Goal: Navigation & Orientation: Find specific page/section

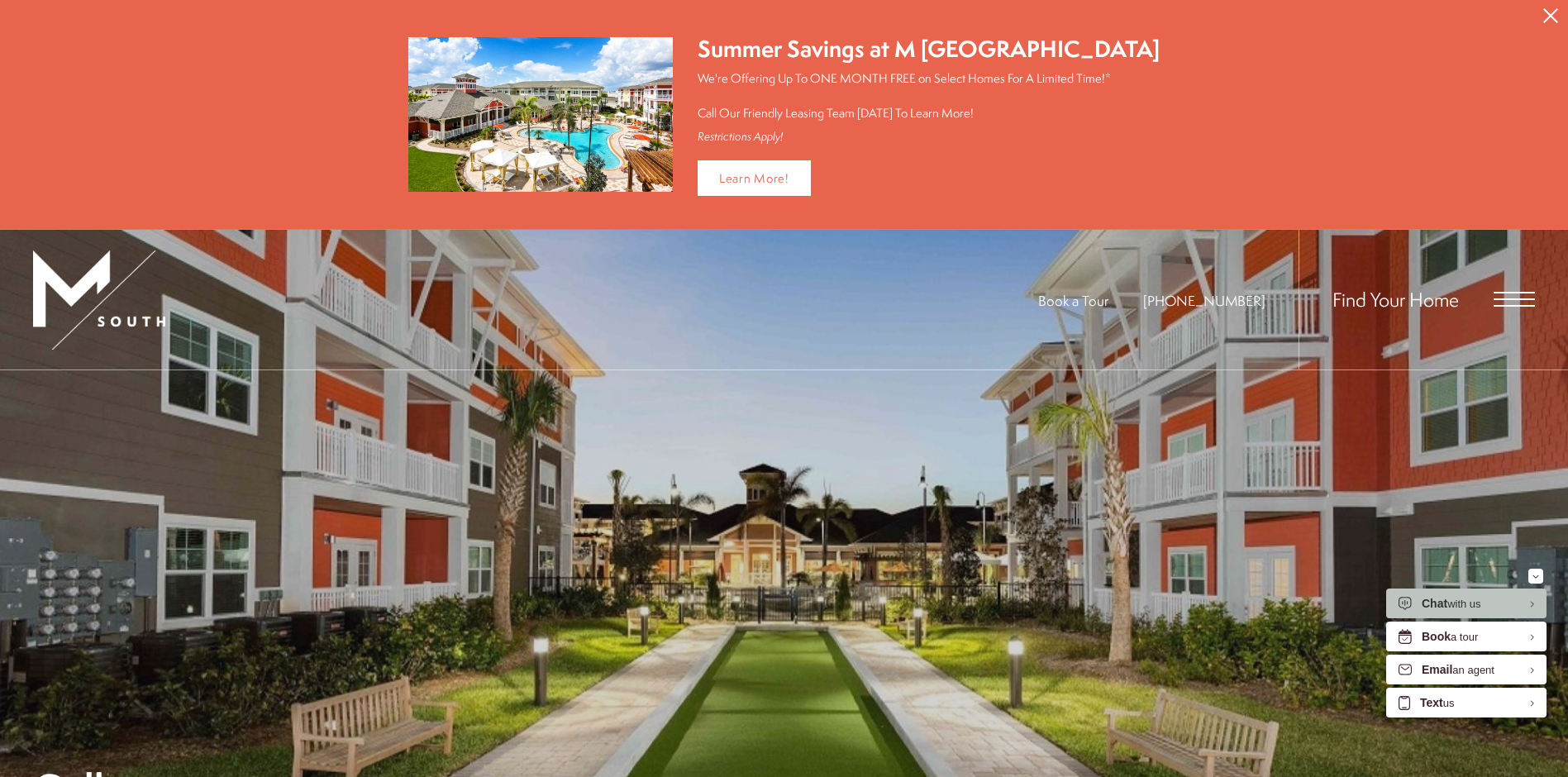
click at [1517, 295] on span "Open Menu" at bounding box center [1514, 299] width 41 height 15
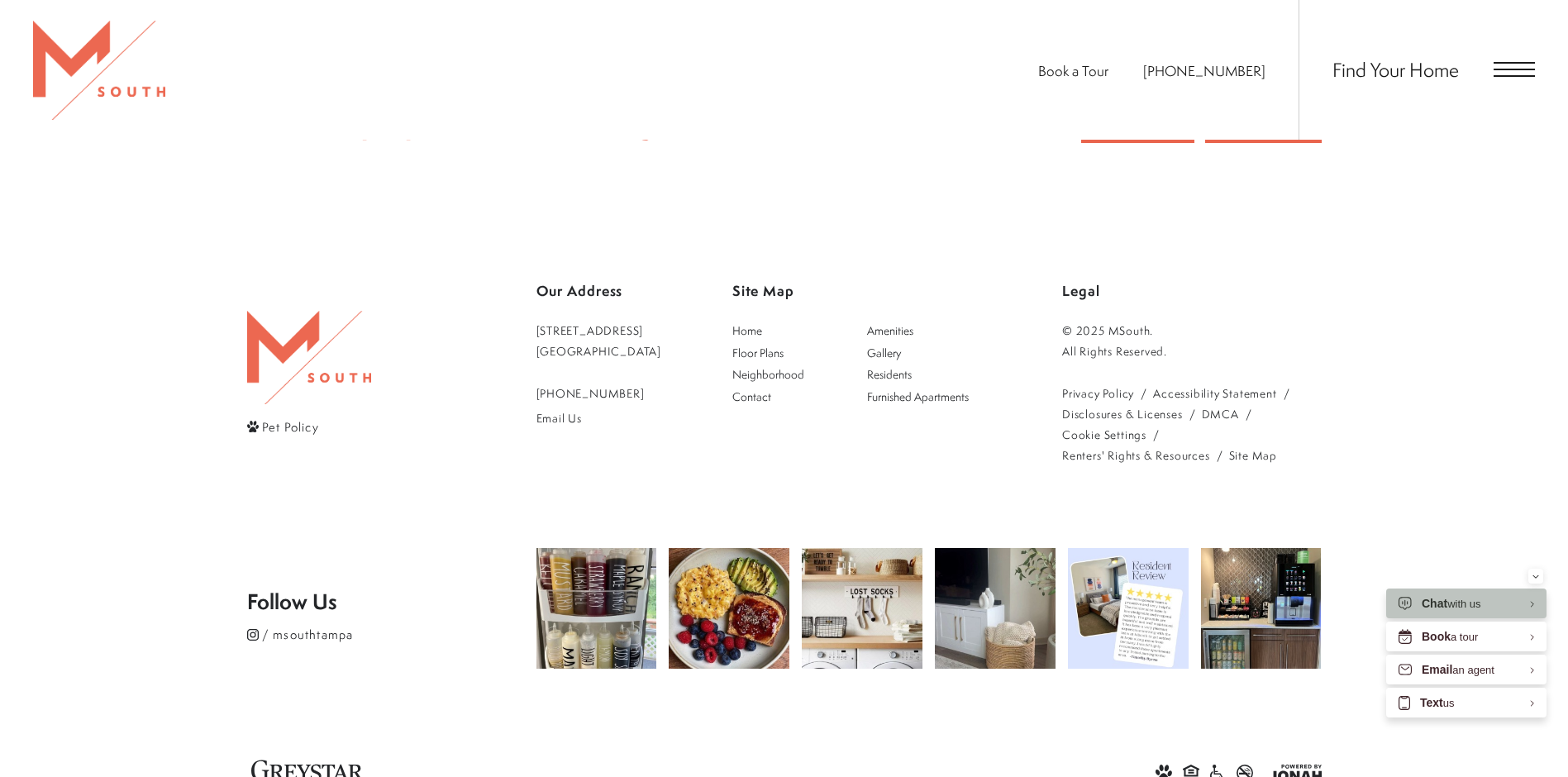
scroll to position [4282, 0]
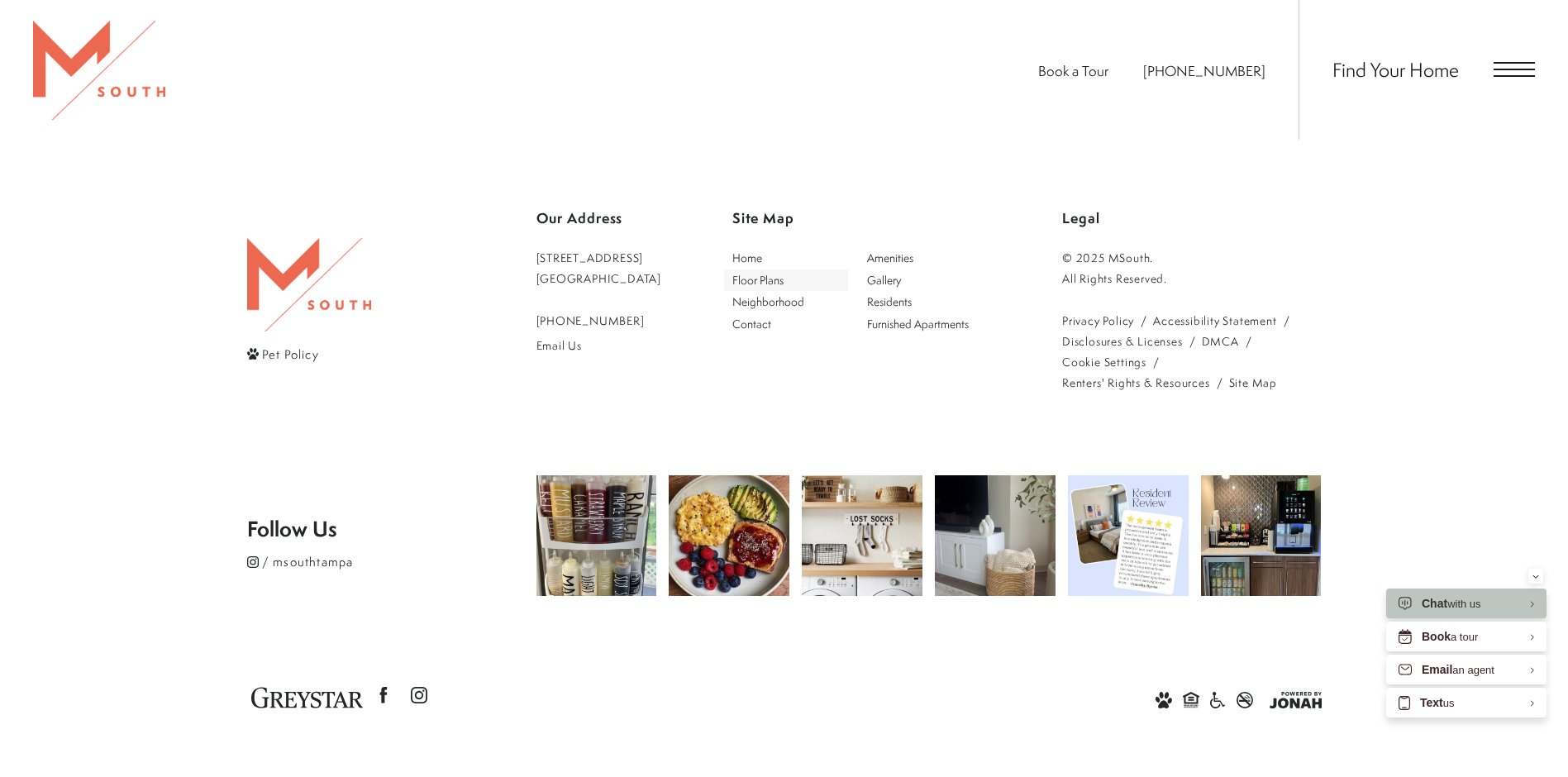
click at [784, 277] on span "Floor Plans" at bounding box center [758, 279] width 52 height 16
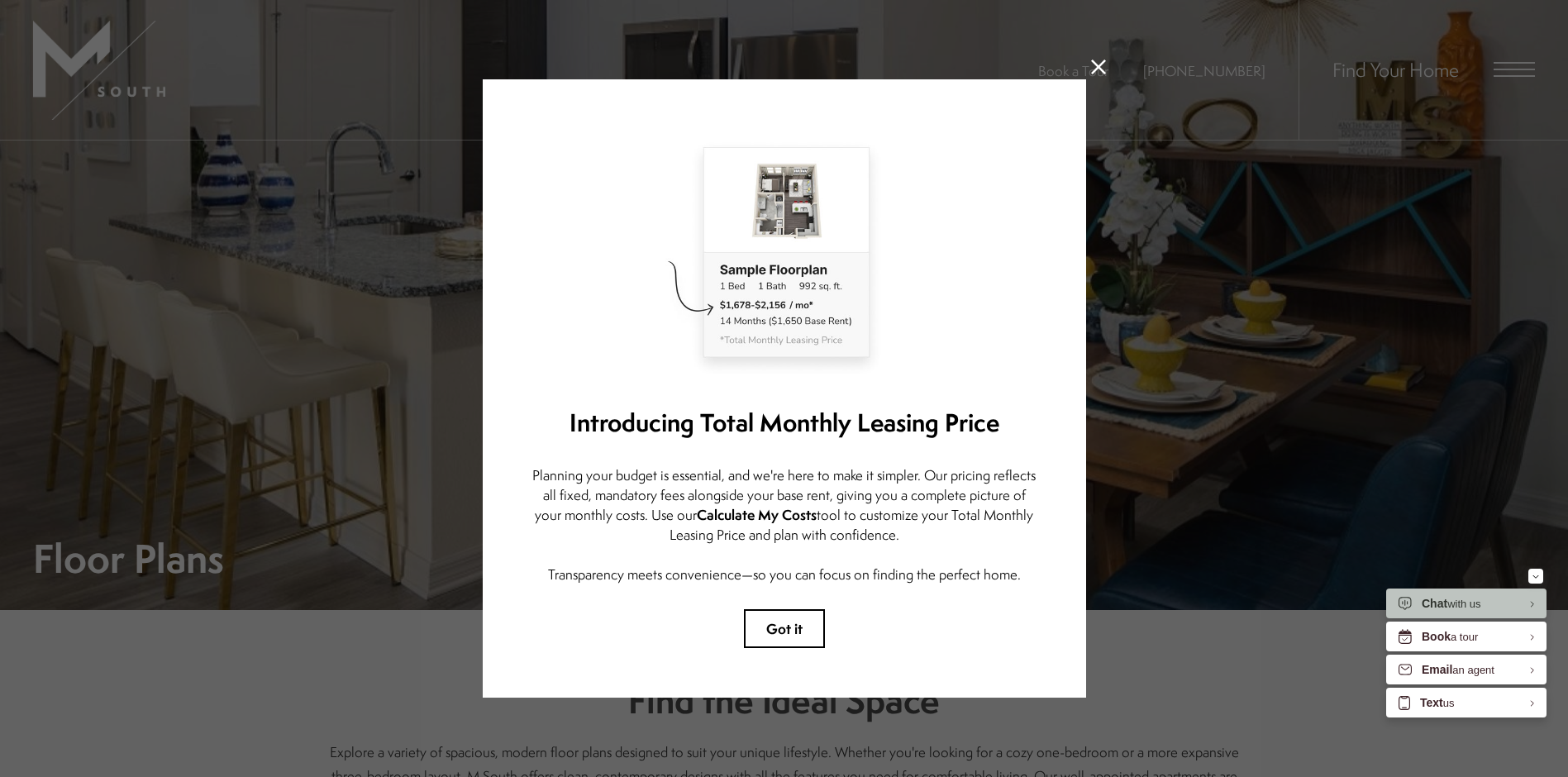
click at [1093, 60] on icon at bounding box center [1098, 67] width 15 height 15
